Goal: Contribute content: Add original content to the website for others to see

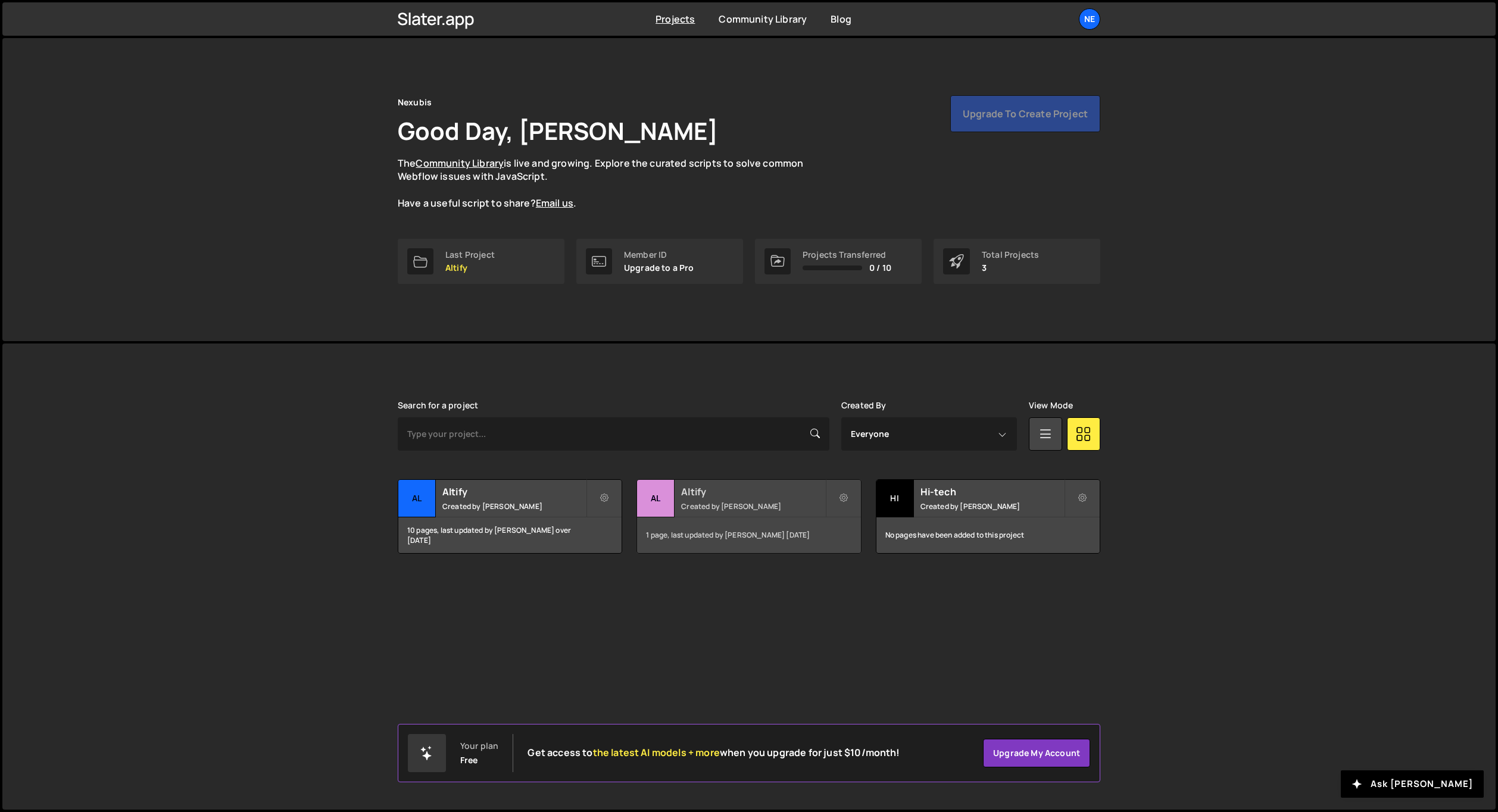
click at [717, 510] on small "Created by Sam Gilbert" at bounding box center [753, 506] width 143 height 10
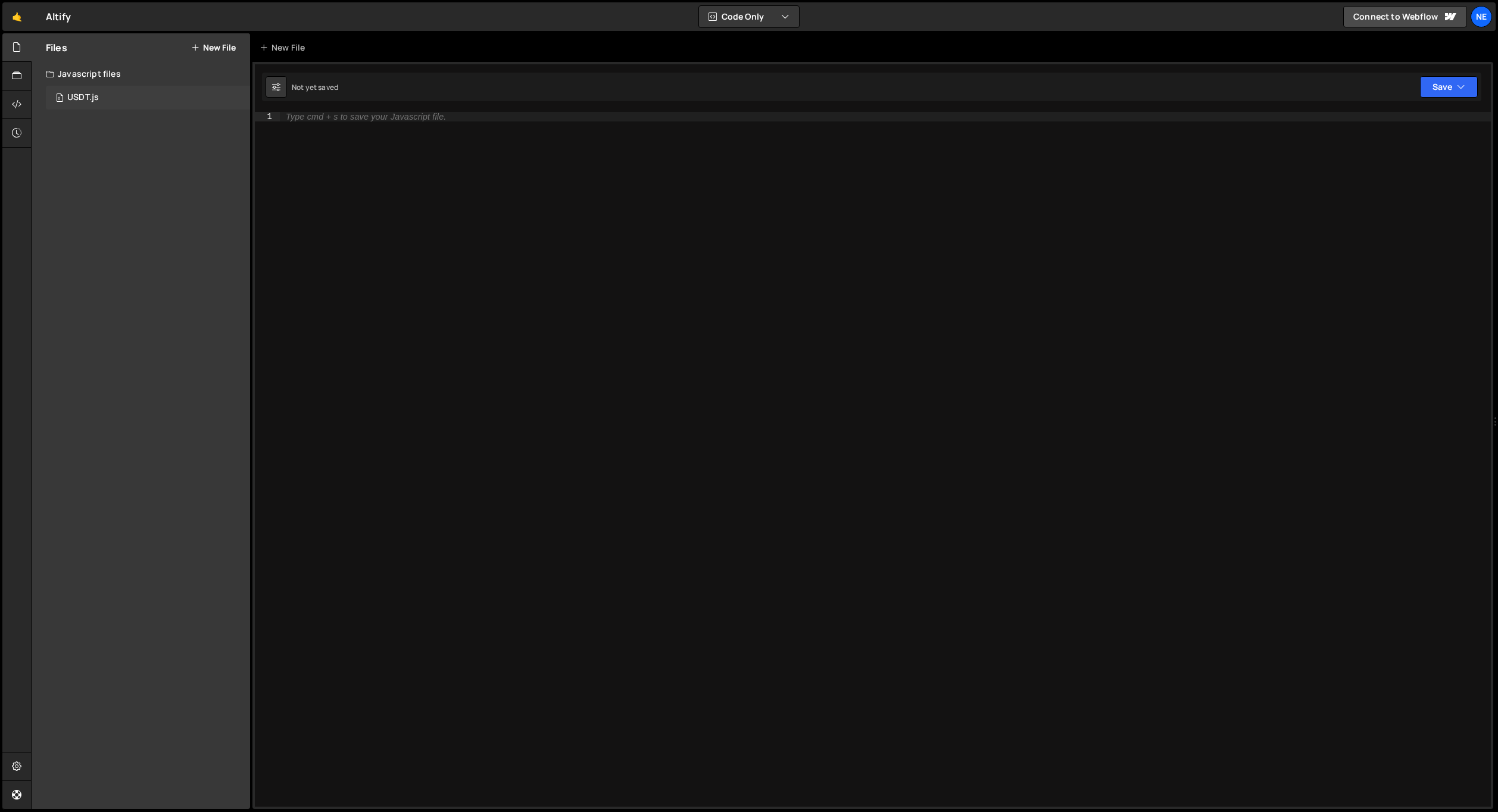
click at [118, 98] on div "0 USDT.js 0" at bounding box center [148, 97] width 204 height 24
click at [116, 98] on div "0 USDT.js 0" at bounding box center [148, 97] width 204 height 24
click at [211, 187] on div "Files New File Javascript files 0 USDT.js 0 CSS files Copy share link Edit File…" at bounding box center [141, 421] width 218 height 776
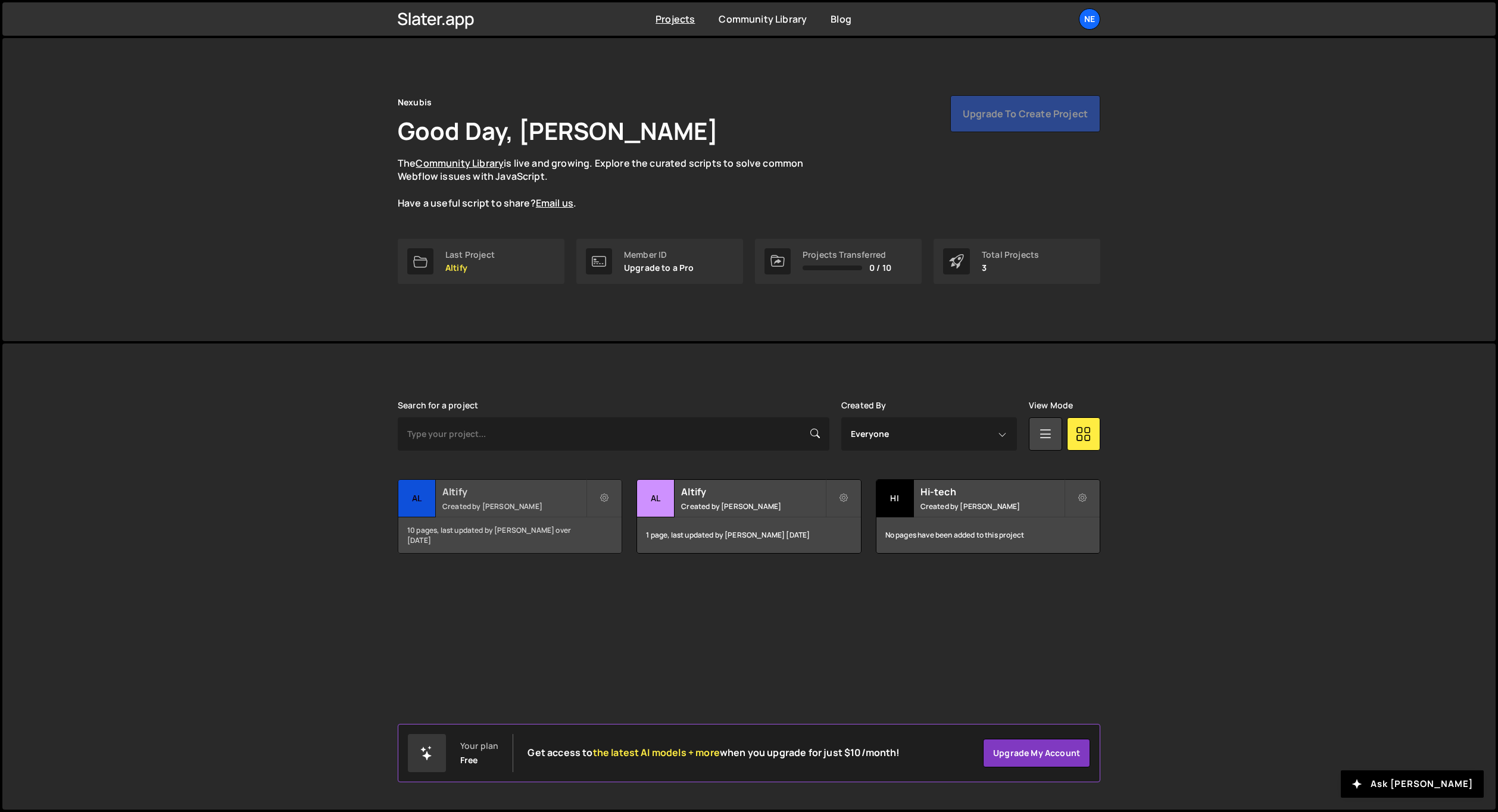
click at [483, 491] on h2 "Altify" at bounding box center [514, 491] width 143 height 13
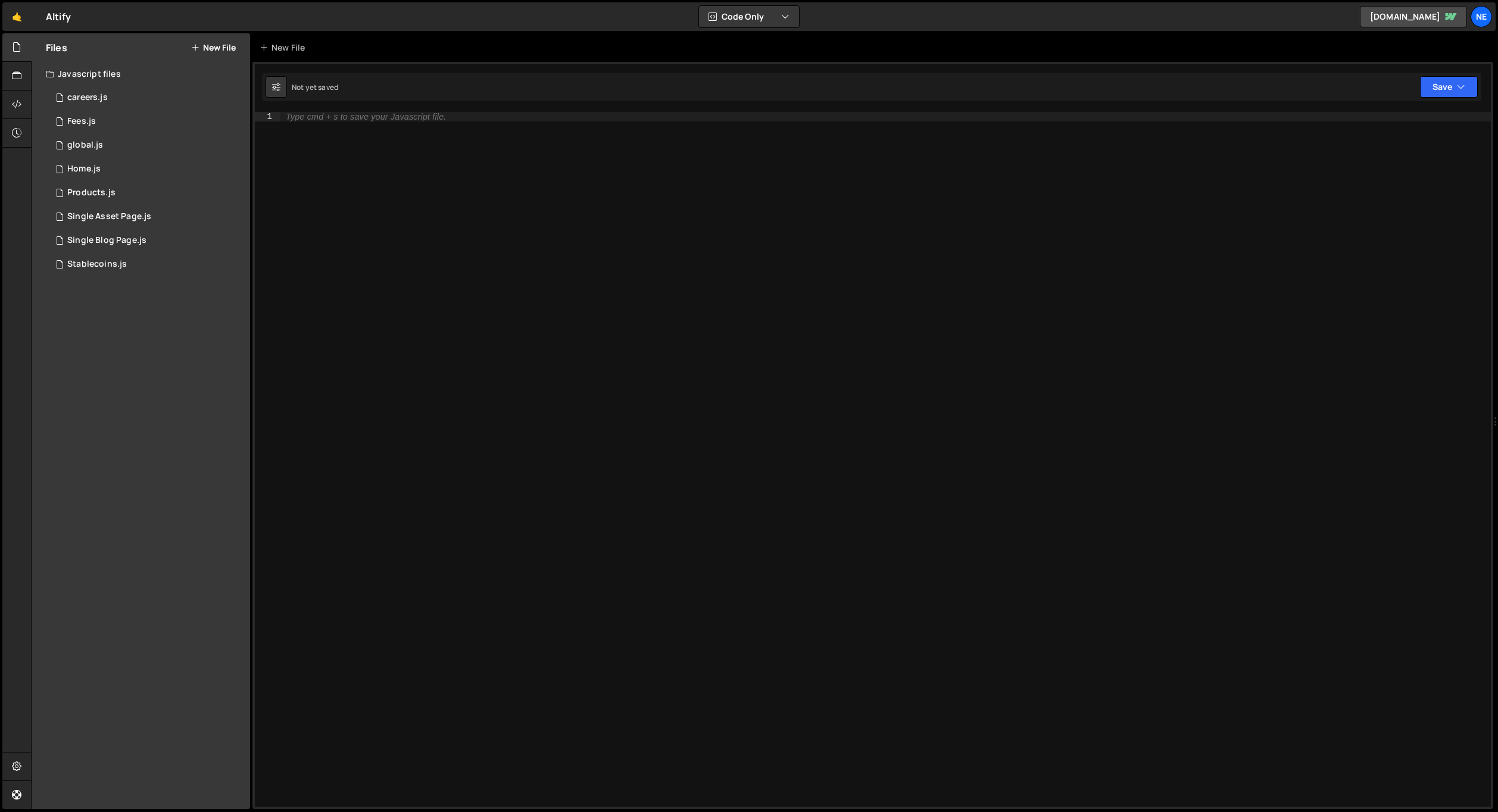
click at [599, 255] on div "Type cmd + s to save your Javascript file." at bounding box center [885, 469] width 1211 height 713
